Goal: Task Accomplishment & Management: Manage account settings

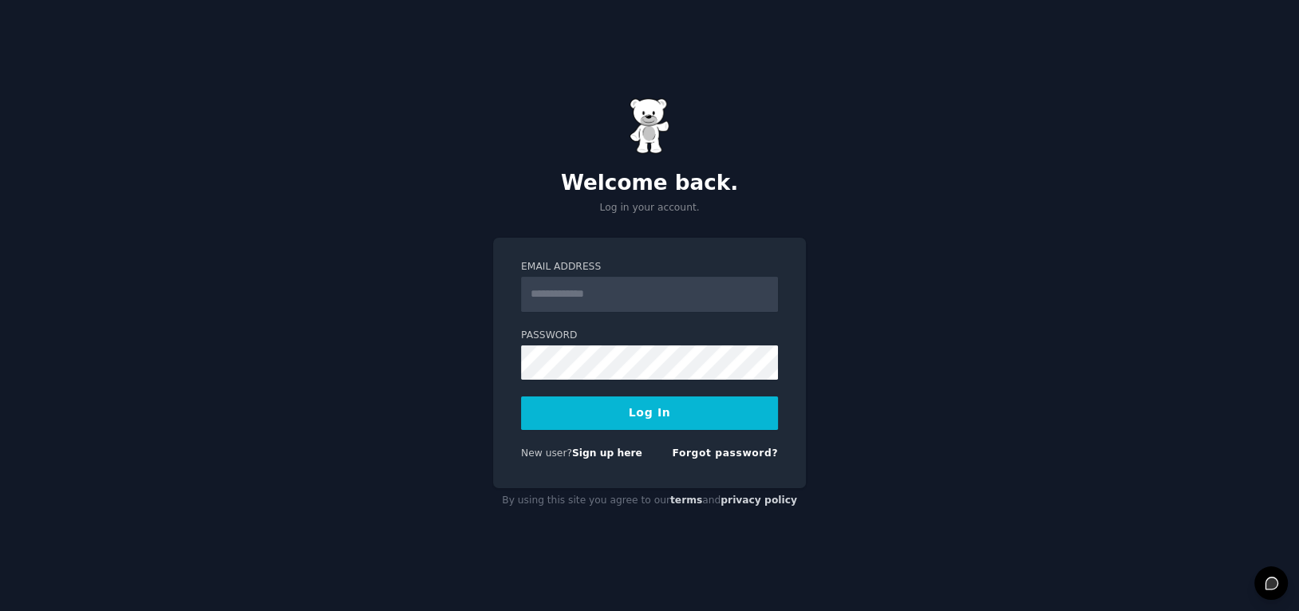
click at [558, 291] on input "Email Address" at bounding box center [649, 294] width 257 height 35
type input "**********"
click at [630, 409] on button "Log In" at bounding box center [649, 414] width 257 height 34
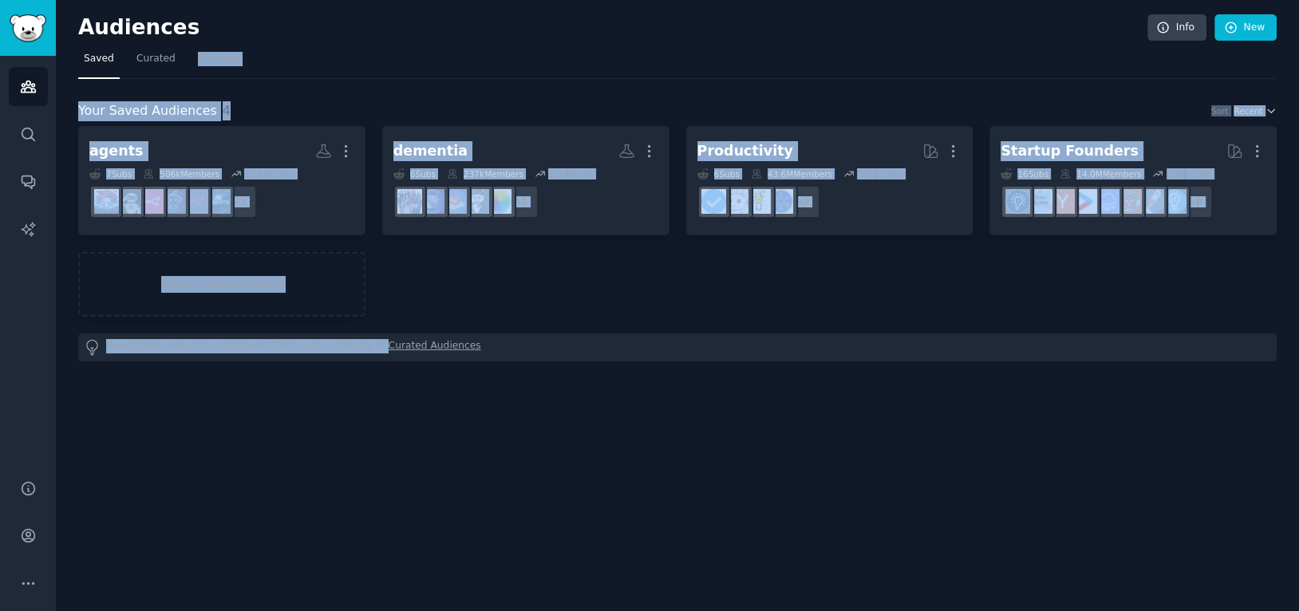
drag, startPoint x: 450, startPoint y: 331, endPoint x: 444, endPoint y: 42, distance: 288.9
click at [444, 44] on div "Audiences Info New Saved Curated Trending Your Saved Audiences 4 Sort Recent ag…" at bounding box center [677, 194] width 1199 height 345
click at [444, 42] on div "Audiences Info New" at bounding box center [677, 30] width 1199 height 33
drag, startPoint x: 444, startPoint y: 42, endPoint x: 510, endPoint y: 505, distance: 467.4
click at [511, 505] on div "Audiences Info New Saved Curated Trending Your Saved Audiences 4 Sort Recent ag…" at bounding box center [677, 305] width 1243 height 611
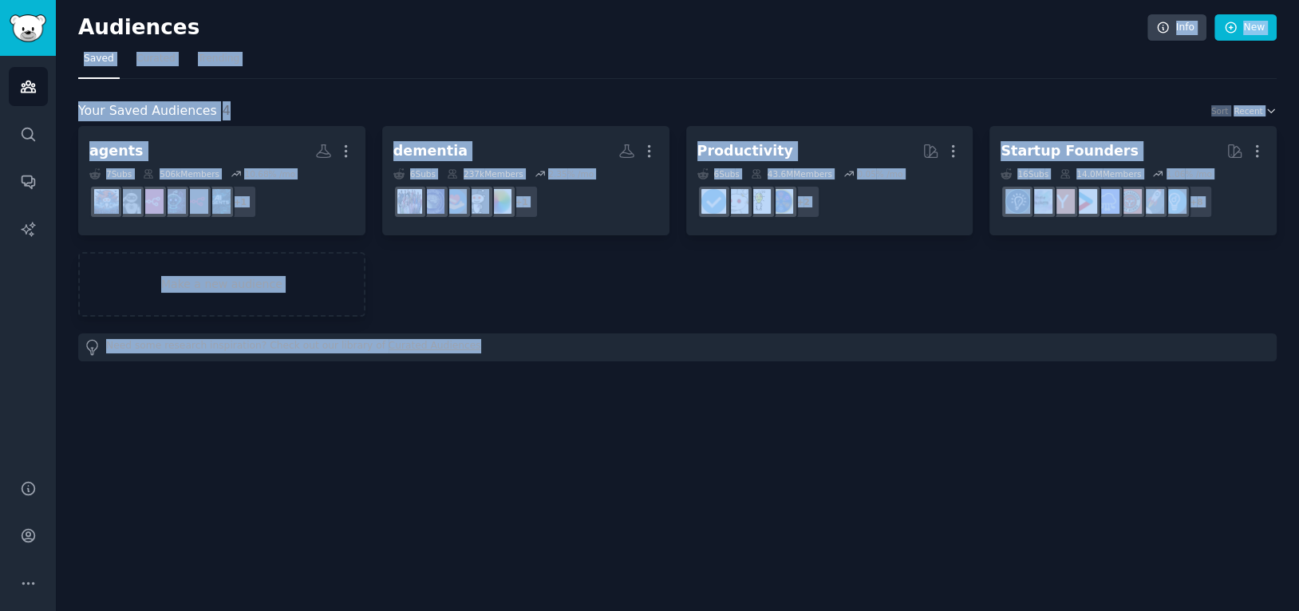
click at [543, 290] on div "agents More 7 Sub s 506k Members 10.68 % /mo + 1 dementia More 6 Sub s 237k Mem…" at bounding box center [677, 221] width 1199 height 191
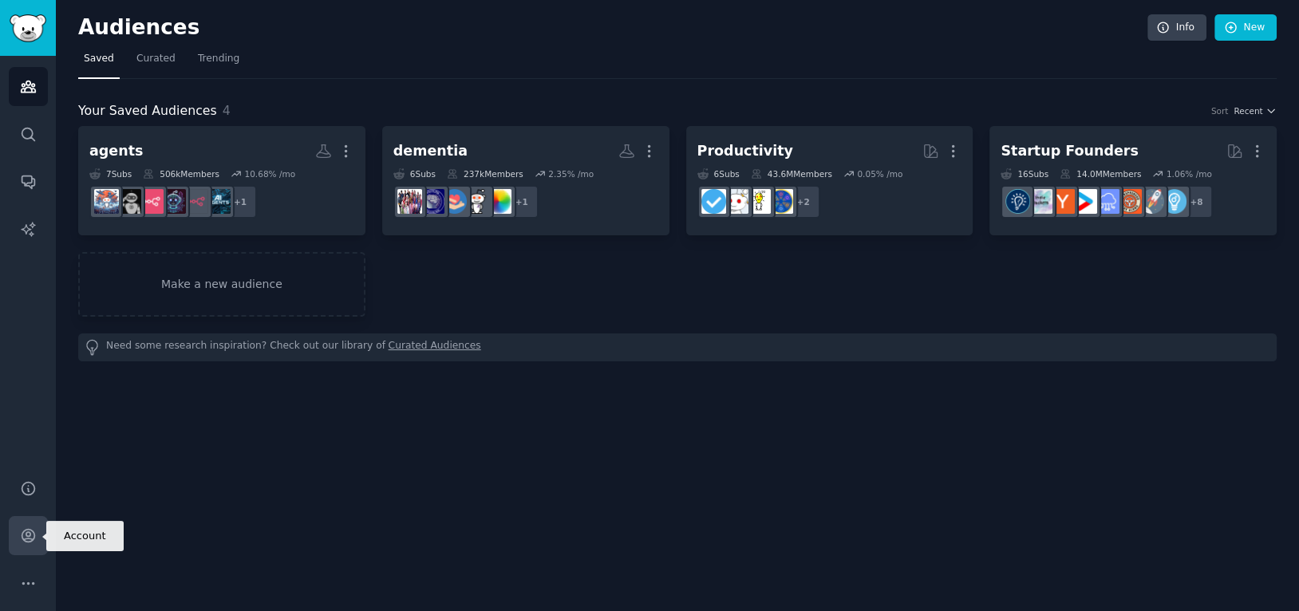
click at [24, 539] on icon "Sidebar" at bounding box center [28, 535] width 17 height 17
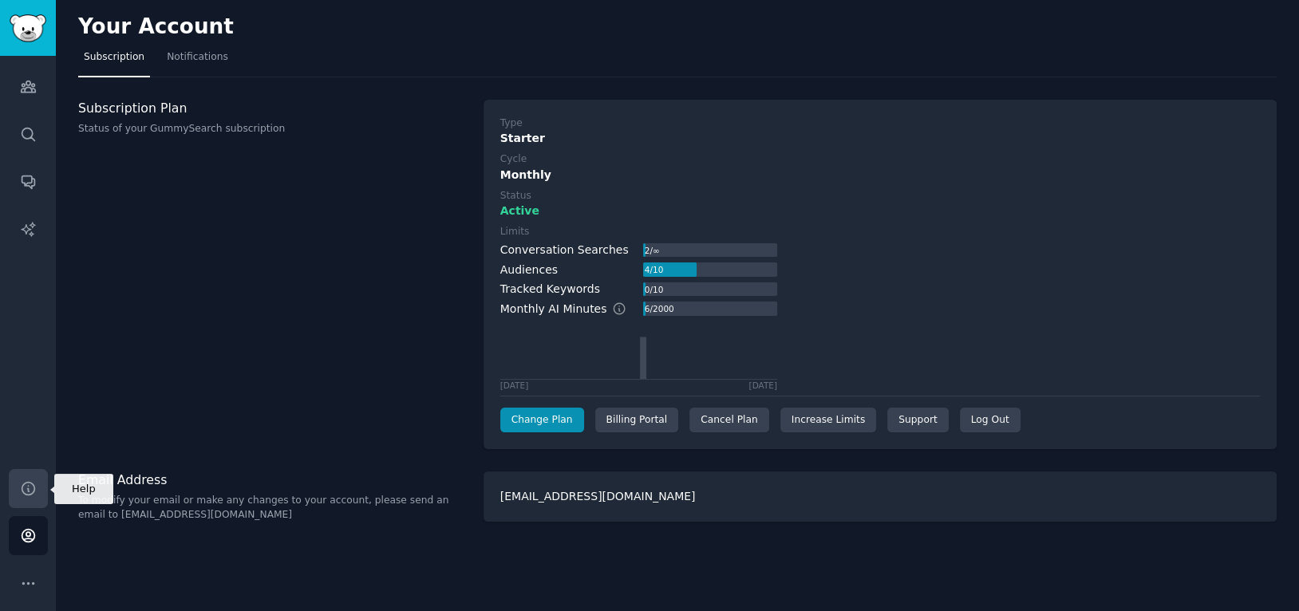
click at [22, 491] on icon "Sidebar" at bounding box center [28, 488] width 13 height 13
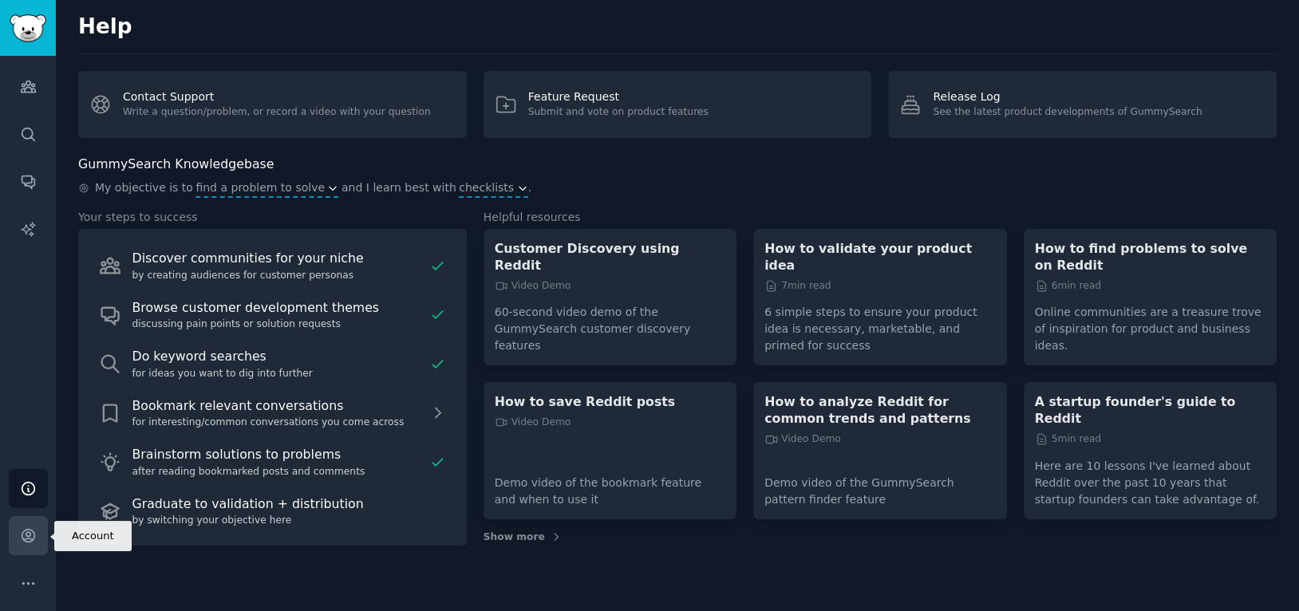
click at [25, 523] on link "Account" at bounding box center [28, 535] width 39 height 39
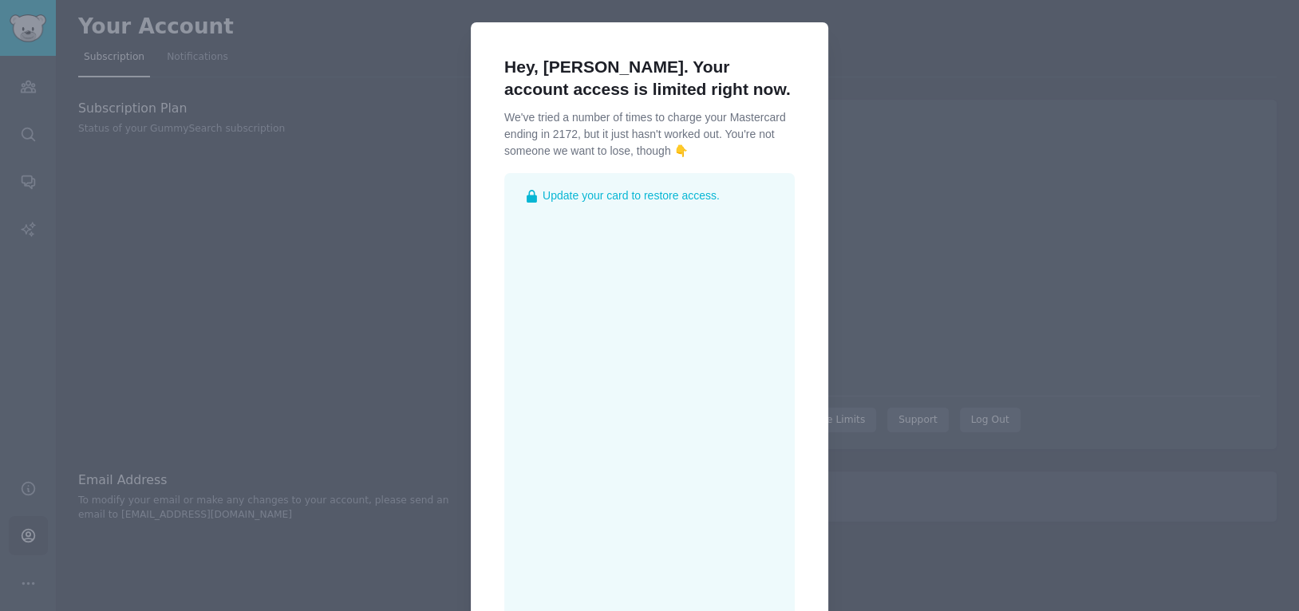
click at [405, 192] on div at bounding box center [649, 305] width 1299 height 611
click at [860, 85] on div at bounding box center [649, 305] width 1299 height 611
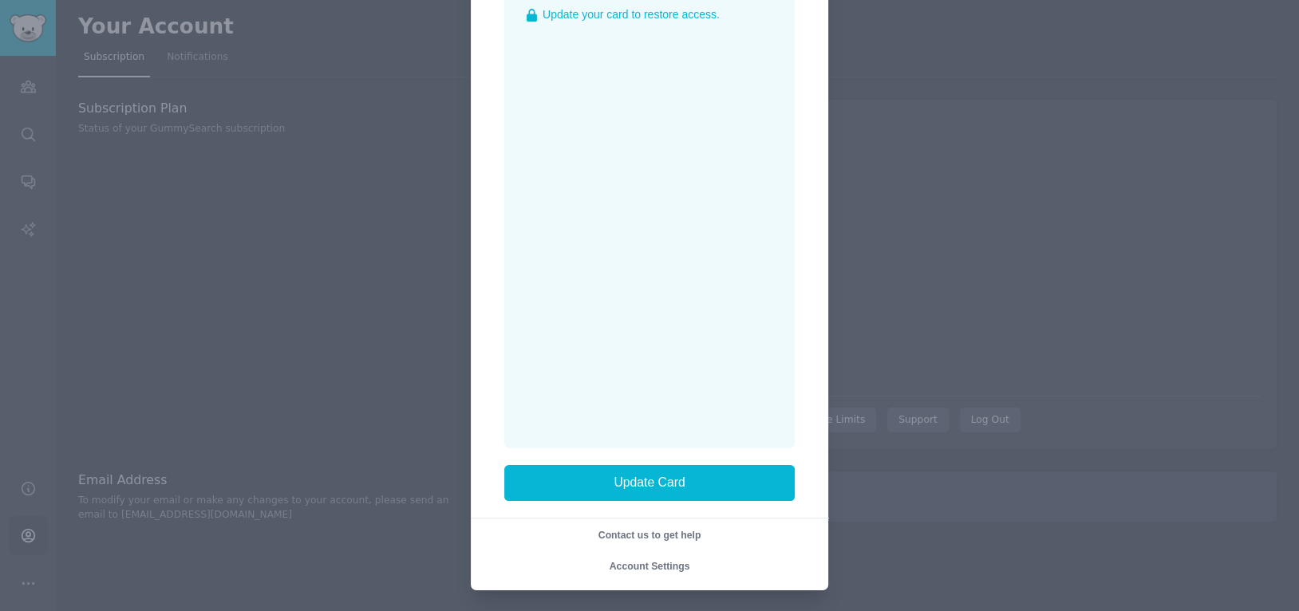
click at [301, 340] on div at bounding box center [649, 305] width 1299 height 611
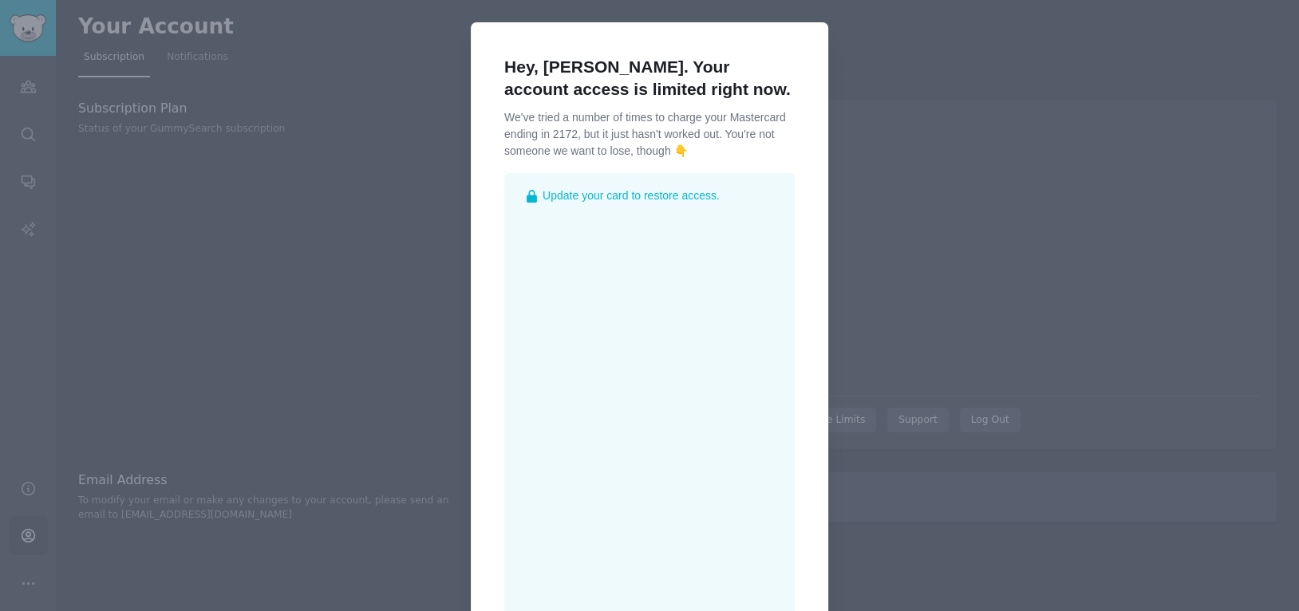
click at [539, 97] on h1 "Hey, [PERSON_NAME]. Your account access is limited right now." at bounding box center [649, 78] width 290 height 45
click at [385, 323] on div at bounding box center [649, 305] width 1299 height 611
click at [657, 197] on span "Update your card to restore access." at bounding box center [631, 196] width 177 height 17
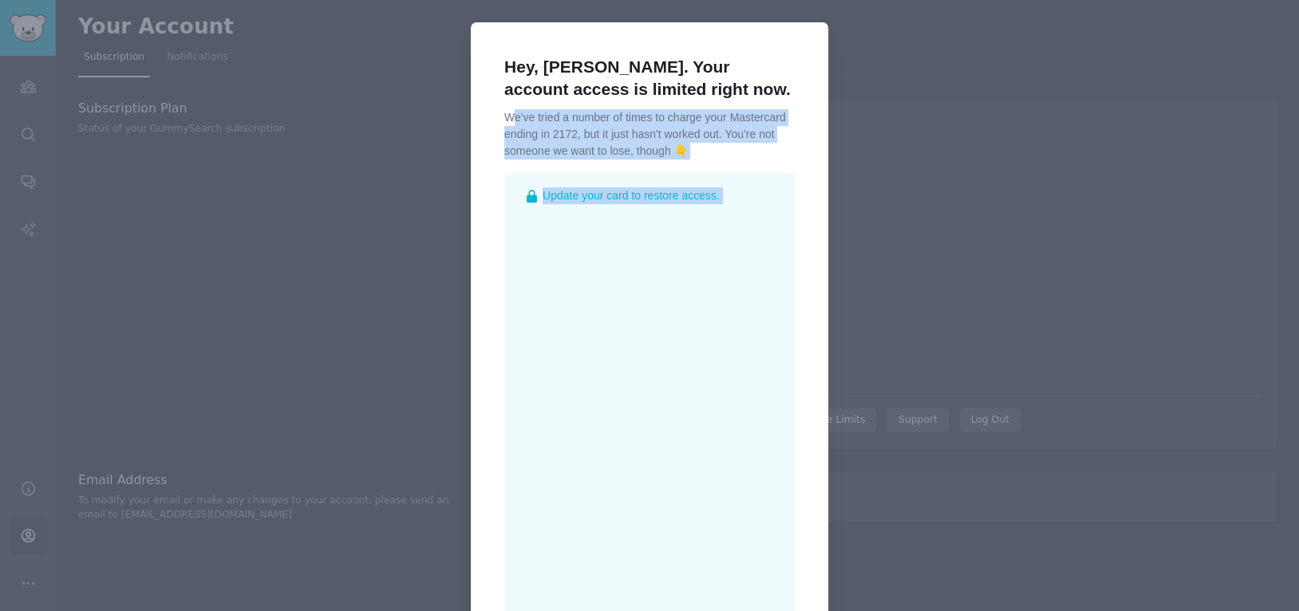
drag, startPoint x: 657, startPoint y: 197, endPoint x: 565, endPoint y: 73, distance: 155.1
click at [565, 80] on div "Hey, [PERSON_NAME]. Your account access is limited right now. We've tried a num…" at bounding box center [649, 397] width 290 height 716
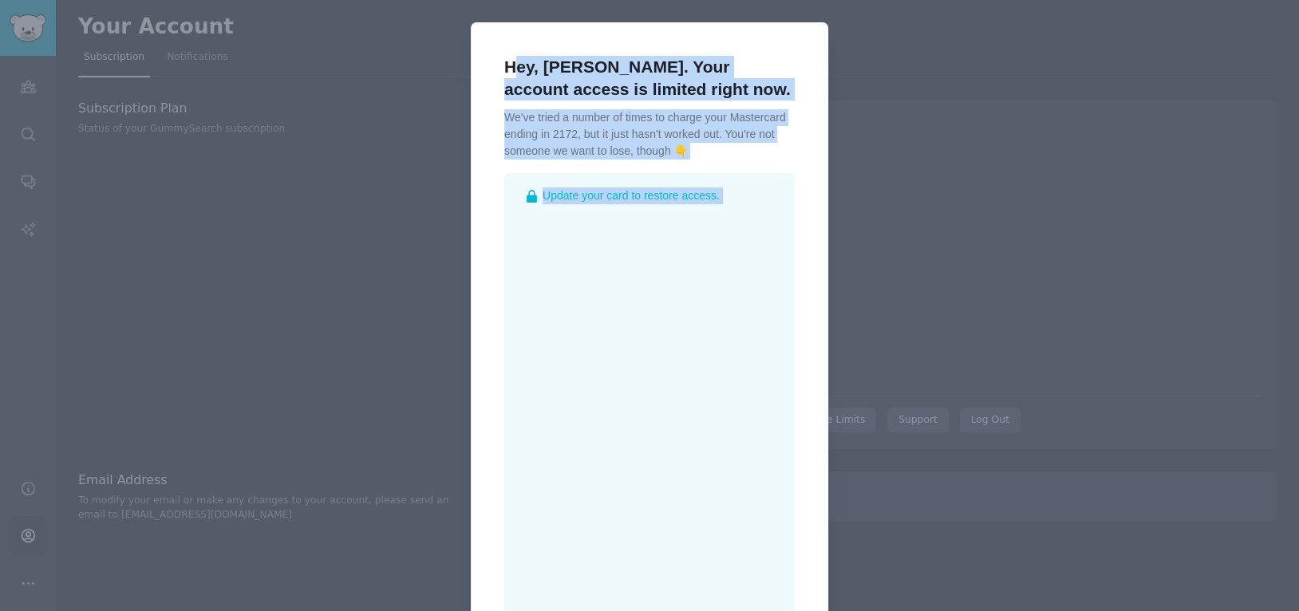
click at [565, 73] on h1 "Hey, [PERSON_NAME]. Your account access is limited right now." at bounding box center [649, 78] width 290 height 45
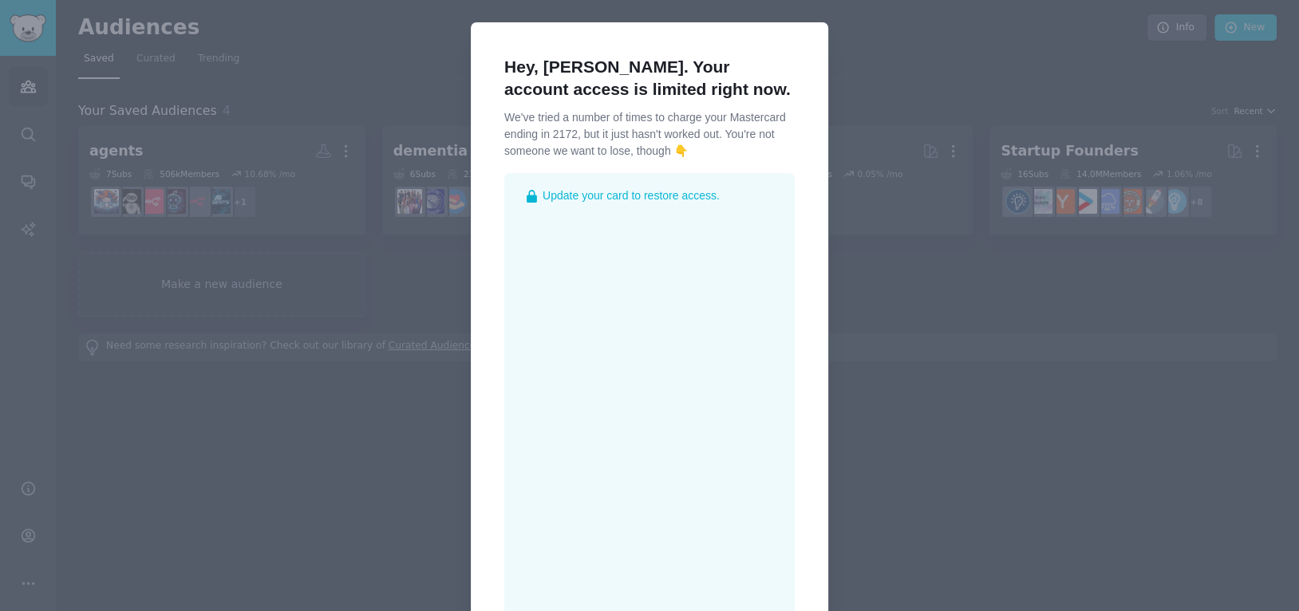
scroll to position [181, 0]
